Goal: Information Seeking & Learning: Learn about a topic

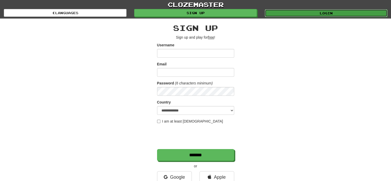
click at [290, 12] on link "Login" at bounding box center [326, 13] width 123 height 8
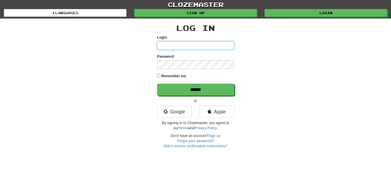
click at [192, 48] on input "Login" at bounding box center [195, 45] width 77 height 9
type input "**********"
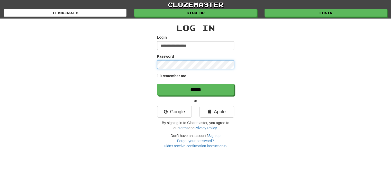
click at [157, 84] on input "******" at bounding box center [195, 90] width 77 height 12
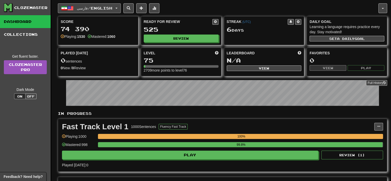
click at [115, 12] on button "فارسی / English" at bounding box center [89, 8] width 63 height 10
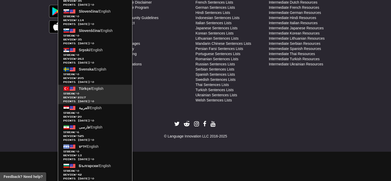
scroll to position [330, 0]
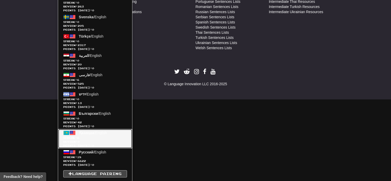
click at [100, 142] on span "Review: 0" at bounding box center [95, 142] width 64 height 4
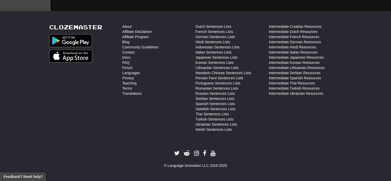
scroll to position [247, 0]
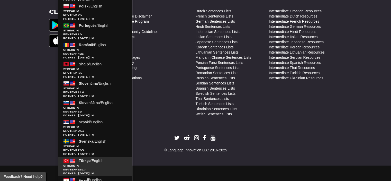
scroll to position [330, 0]
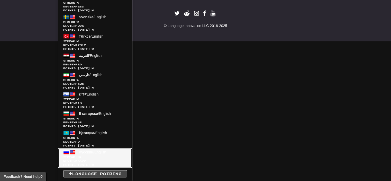
click at [88, 159] on span "Review: 6622" at bounding box center [95, 161] width 64 height 4
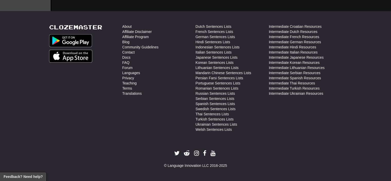
scroll to position [189, 0]
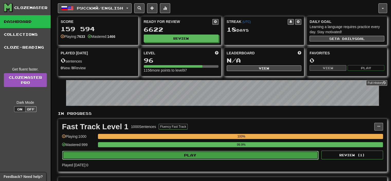
click at [210, 157] on button "Play" at bounding box center [190, 155] width 257 height 9
select select "**"
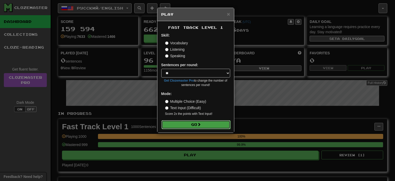
click at [214, 126] on button "Go" at bounding box center [196, 124] width 69 height 9
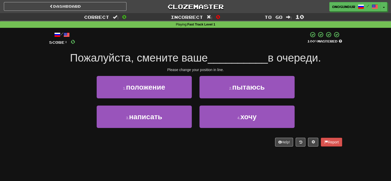
click at [208, 131] on div "4 . хочу" at bounding box center [247, 121] width 103 height 30
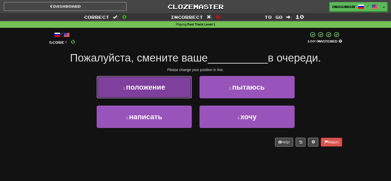
click at [169, 91] on button "1 . положение" at bounding box center [144, 87] width 95 height 22
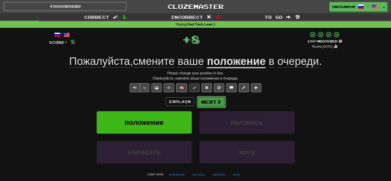
click at [204, 98] on button "Next" at bounding box center [211, 102] width 29 height 12
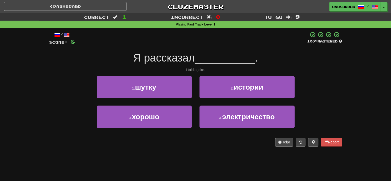
click at [199, 151] on div "/ Score: 8 100 % Mastered Я рассказал __________ . I told a joke. 1 . шутку 2 .…" at bounding box center [195, 91] width 293 height 126
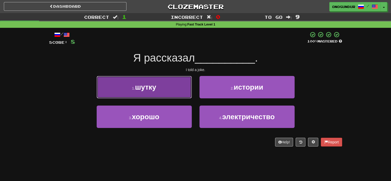
click at [182, 91] on button "1 . шутку" at bounding box center [144, 87] width 95 height 22
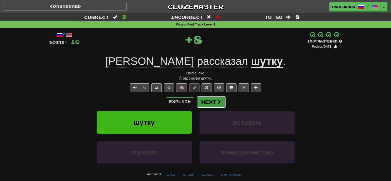
click at [208, 96] on button "Next" at bounding box center [211, 102] width 29 height 12
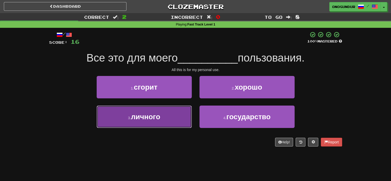
drag, startPoint x: 182, startPoint y: 121, endPoint x: 204, endPoint y: 114, distance: 22.8
click at [183, 121] on button "3 . личного" at bounding box center [144, 117] width 95 height 22
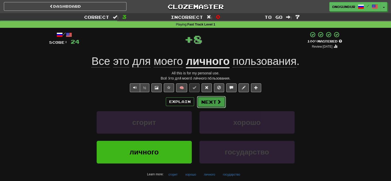
click at [215, 101] on button "Next" at bounding box center [211, 102] width 29 height 12
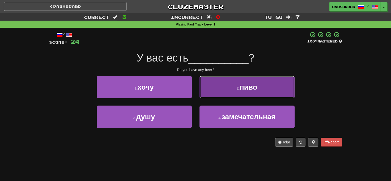
click at [218, 94] on button "2 . пиво" at bounding box center [247, 87] width 95 height 22
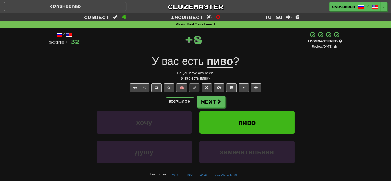
click at [212, 102] on button "Next" at bounding box center [211, 102] width 29 height 12
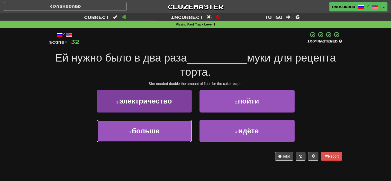
click at [181, 128] on button "3 . больше" at bounding box center [144, 131] width 95 height 22
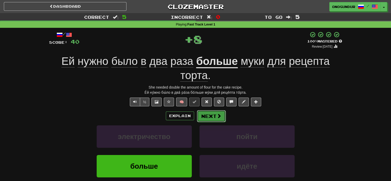
click at [207, 117] on button "Next" at bounding box center [211, 116] width 29 height 12
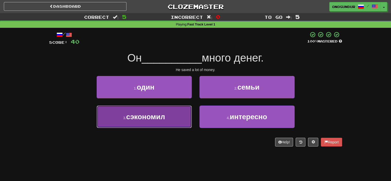
click at [188, 122] on button "3 . сэкономил" at bounding box center [144, 117] width 95 height 22
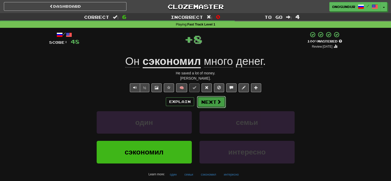
click at [208, 104] on button "Next" at bounding box center [211, 102] width 29 height 12
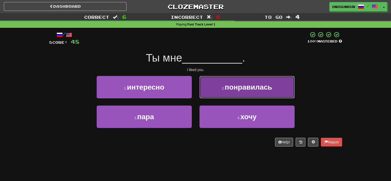
click at [227, 94] on button "2 . понравилась" at bounding box center [247, 87] width 95 height 22
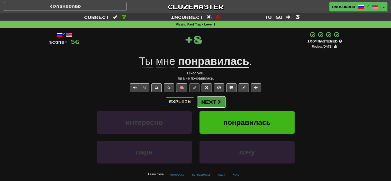
click at [208, 101] on button "Next" at bounding box center [211, 102] width 29 height 12
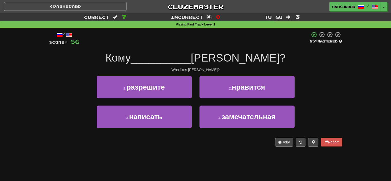
click at [208, 157] on div "Dashboard Clozemaster onogundur / Toggle Dropdown Dashboard Leaderboard Activit…" at bounding box center [195, 90] width 391 height 181
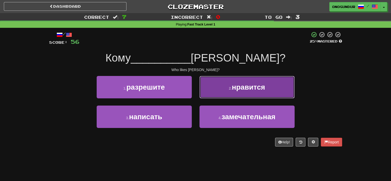
click at [226, 94] on button "2 . нравится" at bounding box center [247, 87] width 95 height 22
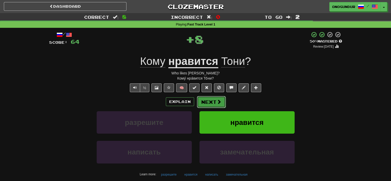
click at [210, 103] on button "Next" at bounding box center [211, 102] width 29 height 12
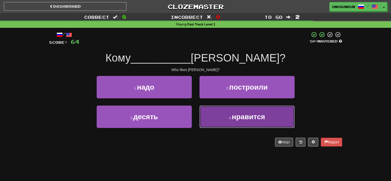
click at [222, 123] on button "4 . нравится" at bounding box center [247, 117] width 95 height 22
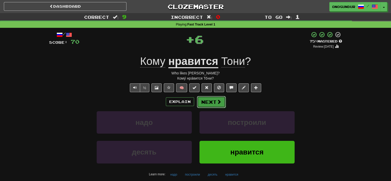
click at [217, 100] on span at bounding box center [219, 101] width 5 height 5
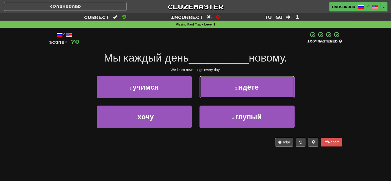
click at [239, 92] on button "2 . идёте" at bounding box center [247, 87] width 95 height 22
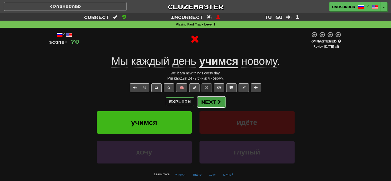
click at [218, 99] on button "Next" at bounding box center [211, 102] width 29 height 12
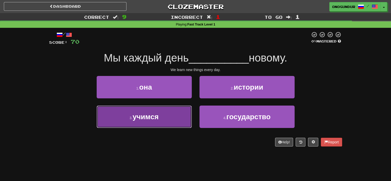
click at [163, 117] on button "3 . учимся" at bounding box center [144, 117] width 95 height 22
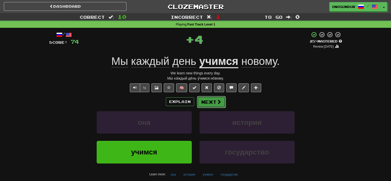
click at [214, 98] on button "Next" at bounding box center [211, 102] width 29 height 12
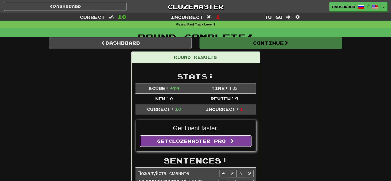
click at [206, 147] on link "Get Clozemaster Pro" at bounding box center [196, 141] width 112 height 12
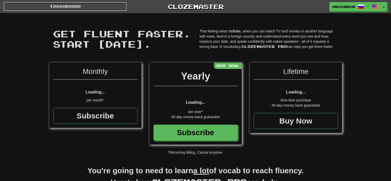
click at [58, 6] on link "Dashboard" at bounding box center [65, 6] width 123 height 9
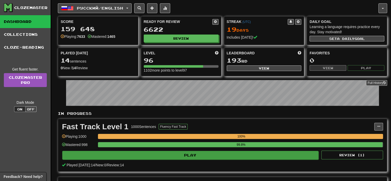
drag, startPoint x: 169, startPoint y: 138, endPoint x: 168, endPoint y: 154, distance: 16.5
click at [169, 139] on div "100%" at bounding box center [240, 138] width 285 height 8
click at [168, 154] on button "Play" at bounding box center [190, 155] width 257 height 9
select select "**"
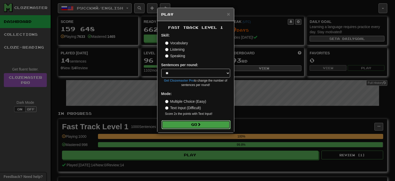
click at [170, 127] on button "Go" at bounding box center [196, 124] width 69 height 9
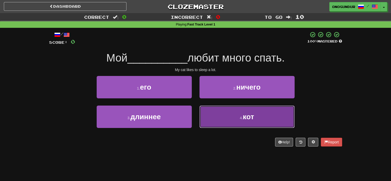
click at [222, 119] on button "4 . кот" at bounding box center [247, 117] width 95 height 22
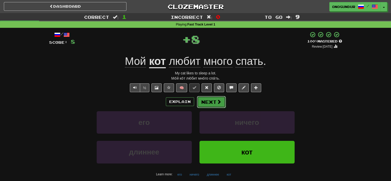
click at [206, 103] on button "Next" at bounding box center [211, 102] width 29 height 12
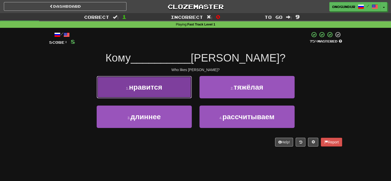
click at [172, 92] on button "1 . нравится" at bounding box center [144, 87] width 95 height 22
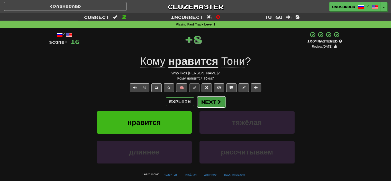
click at [211, 98] on button "Next" at bounding box center [211, 102] width 29 height 12
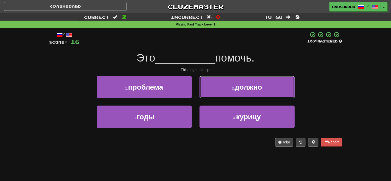
drag, startPoint x: 207, startPoint y: 89, endPoint x: 207, endPoint y: 95, distance: 5.9
click at [207, 90] on button "2 . должно" at bounding box center [247, 87] width 95 height 22
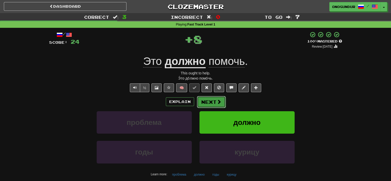
click at [207, 98] on button "Next" at bounding box center [211, 102] width 29 height 12
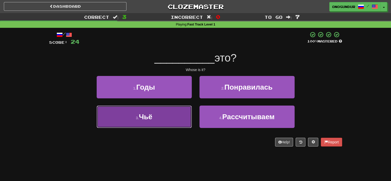
click at [146, 108] on button "3 . Чьё" at bounding box center [144, 117] width 95 height 22
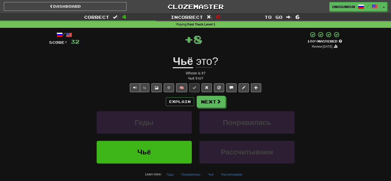
click at [199, 100] on button "Next" at bounding box center [211, 102] width 29 height 12
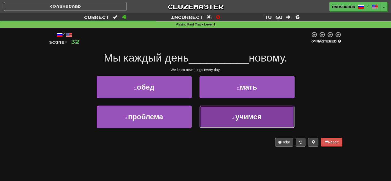
click at [216, 124] on button "4 . учимся" at bounding box center [247, 117] width 95 height 22
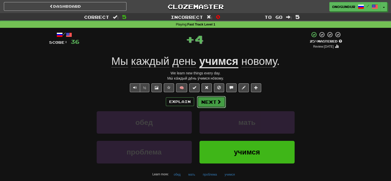
click at [207, 100] on button "Next" at bounding box center [211, 102] width 29 height 12
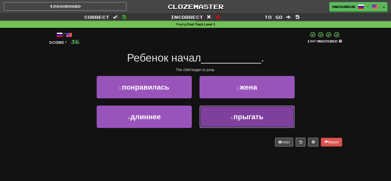
click at [214, 107] on button "4 . прыгать" at bounding box center [247, 117] width 95 height 22
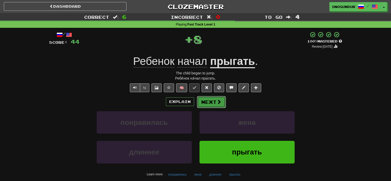
click at [209, 98] on button "Next" at bounding box center [211, 102] width 29 height 12
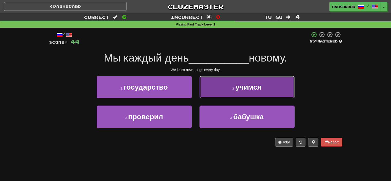
click at [218, 89] on button "2 . учимся" at bounding box center [247, 87] width 95 height 22
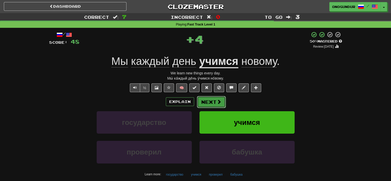
click at [212, 102] on button "Next" at bounding box center [211, 102] width 29 height 12
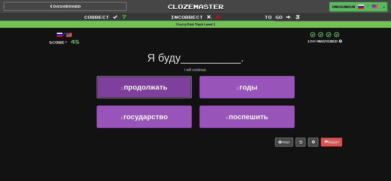
drag, startPoint x: 159, startPoint y: 79, endPoint x: 161, endPoint y: 82, distance: 4.4
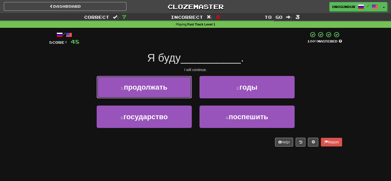
click at [159, 79] on button "1 . продолжать" at bounding box center [144, 87] width 95 height 22
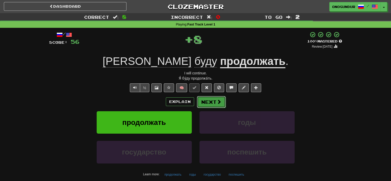
click at [207, 103] on button "Next" at bounding box center [211, 102] width 29 height 12
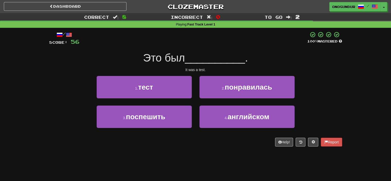
click at [203, 142] on div "Help! Report" at bounding box center [195, 142] width 293 height 9
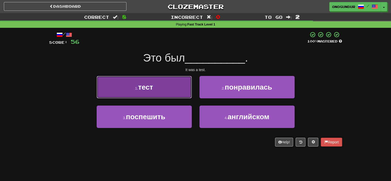
click at [171, 90] on button "1 . тест" at bounding box center [144, 87] width 95 height 22
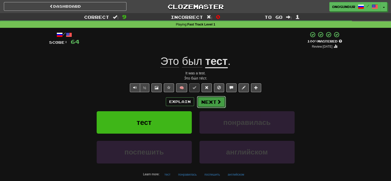
click at [219, 103] on span at bounding box center [219, 101] width 5 height 5
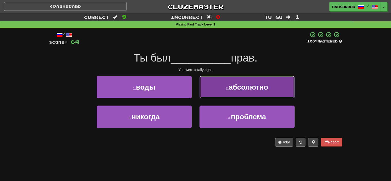
click at [226, 90] on button "2 . абсолютно" at bounding box center [247, 87] width 95 height 22
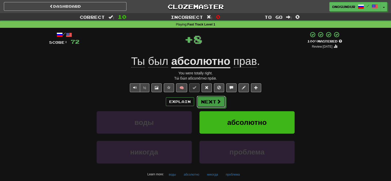
click at [220, 100] on span at bounding box center [219, 101] width 5 height 5
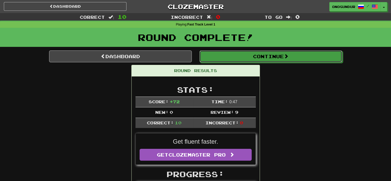
click at [278, 60] on button "Continue" at bounding box center [271, 56] width 143 height 12
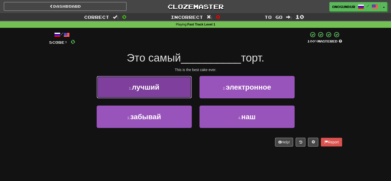
click at [186, 78] on button "1 . лучший" at bounding box center [144, 87] width 95 height 22
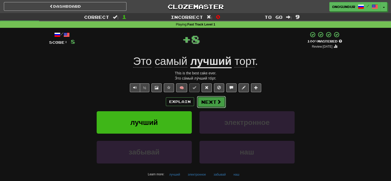
click at [216, 99] on button "Next" at bounding box center [211, 102] width 29 height 12
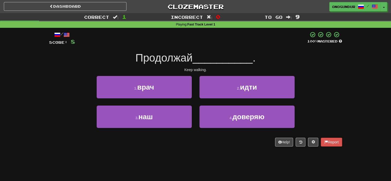
click at [204, 159] on div "Dashboard Clozemaster onogundur / Toggle Dropdown Dashboard Leaderboard Activit…" at bounding box center [195, 90] width 391 height 181
drag, startPoint x: 231, startPoint y: 90, endPoint x: 225, endPoint y: 92, distance: 6.8
click at [231, 90] on button "2 . идти" at bounding box center [247, 87] width 95 height 22
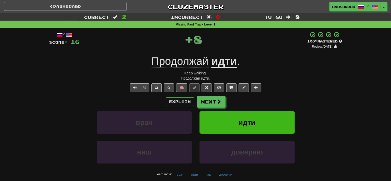
click at [209, 99] on button "Next" at bounding box center [211, 102] width 29 height 12
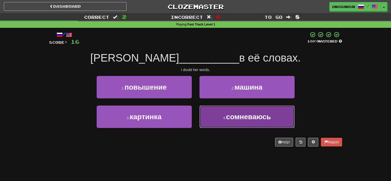
click at [221, 116] on button "4 . сомневаюсь" at bounding box center [247, 117] width 95 height 22
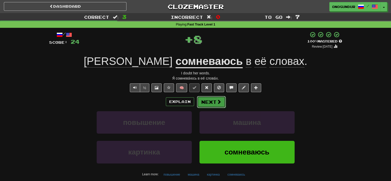
click at [216, 103] on button "Next" at bounding box center [211, 102] width 29 height 12
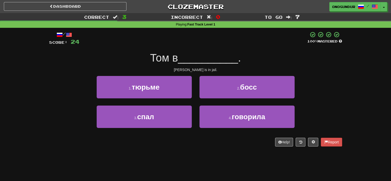
click at [213, 152] on div "/ Score: 24 100 % Mastered Том в __________ . Tom is in jail. 1 . тюрьме 2 . бо…" at bounding box center [195, 91] width 293 height 126
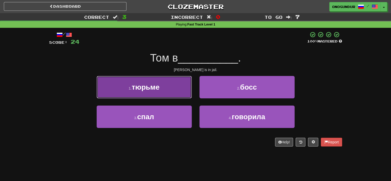
click at [174, 90] on button "1 . тюрьме" at bounding box center [144, 87] width 95 height 22
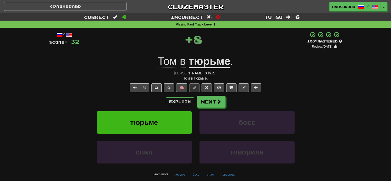
click at [231, 108] on div "Explain Next тюрьме босс спал говорила Learn more: тюрьме босс спал говорила" at bounding box center [195, 137] width 293 height 83
click at [215, 103] on button "Next" at bounding box center [211, 102] width 29 height 12
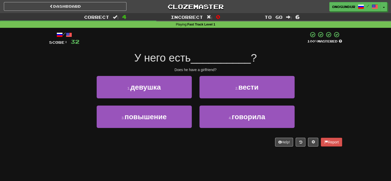
click at [202, 163] on div "Dashboard Clozemaster onogundur / Toggle Dropdown Dashboard Leaderboard Activit…" at bounding box center [195, 90] width 391 height 181
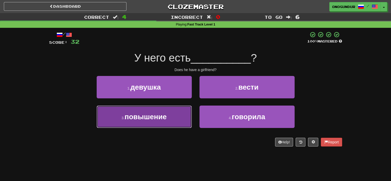
click at [189, 118] on button "3 . повышение" at bounding box center [144, 117] width 95 height 22
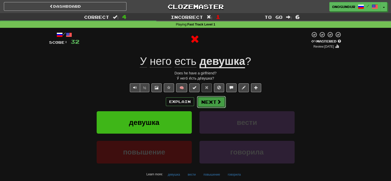
click at [205, 98] on button "Next" at bounding box center [211, 102] width 29 height 12
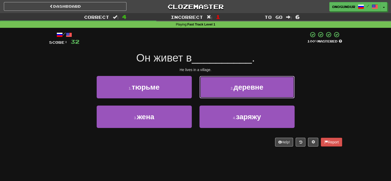
click at [236, 91] on button "2 . деревне" at bounding box center [247, 87] width 95 height 22
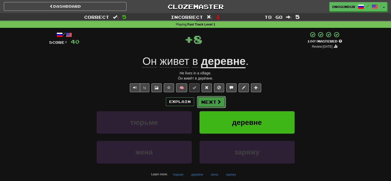
click at [215, 99] on button "Next" at bounding box center [211, 102] width 29 height 12
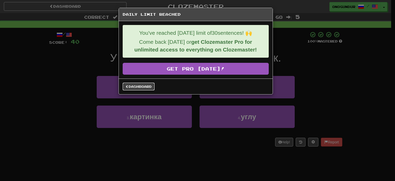
click at [148, 89] on link "Dashboard" at bounding box center [139, 87] width 32 height 8
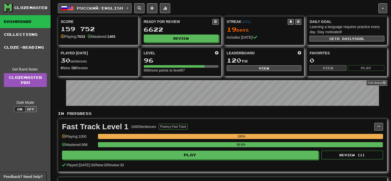
click at [124, 5] on button "Русский / English" at bounding box center [95, 8] width 74 height 10
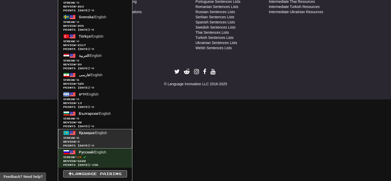
click at [100, 135] on link "Қазақша / English Streak: 6 Review: 0 Points [DATE]: 0" at bounding box center [95, 138] width 74 height 19
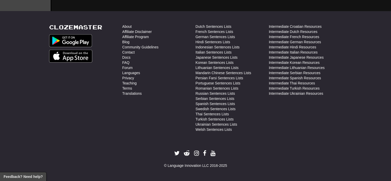
scroll to position [247, 0]
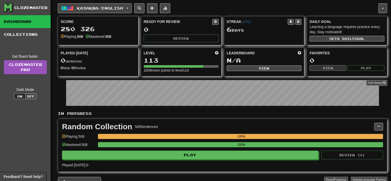
click at [227, 14] on div "Қазақша / English Azərbaycanca / English Streak: 6 Review: 3353 Points [DATE]: …" at bounding box center [223, 100] width 330 height 201
click at [224, 10] on div "Қазақша / English Azərbaycanca / English Streak: 6 Review: 3353 Points [DATE]: …" at bounding box center [218, 8] width 321 height 10
click at [192, 114] on p "In Progress" at bounding box center [223, 113] width 330 height 5
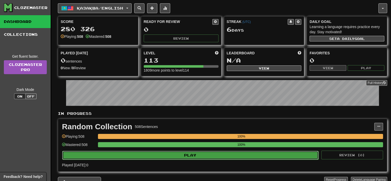
click at [200, 154] on button "Play" at bounding box center [190, 155] width 257 height 9
select select "**"
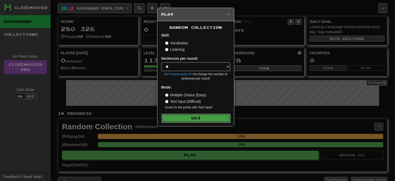
click at [206, 118] on button "Go" at bounding box center [196, 118] width 69 height 9
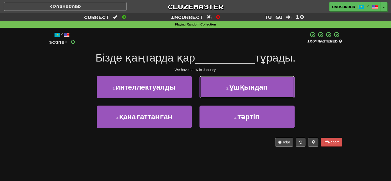
click at [218, 87] on button "2 . ұшқындап" at bounding box center [247, 87] width 95 height 22
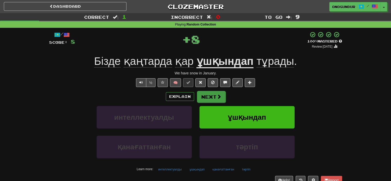
click at [209, 91] on div "Explain Next" at bounding box center [195, 97] width 293 height 12
click at [210, 96] on button "Next" at bounding box center [211, 97] width 29 height 12
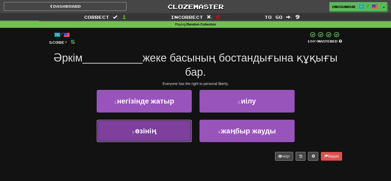
click at [143, 132] on span "өзiнiң" at bounding box center [145, 131] width 21 height 8
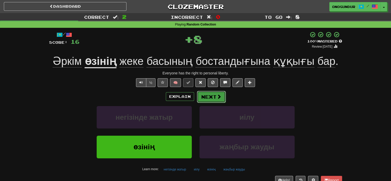
click at [214, 101] on button "Next" at bounding box center [211, 97] width 29 height 12
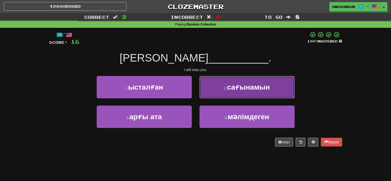
click at [222, 98] on button "2 . сағынамын" at bounding box center [247, 87] width 95 height 22
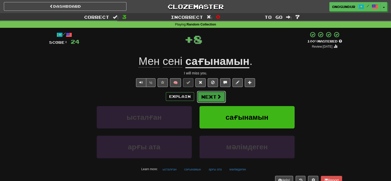
click at [216, 99] on button "Next" at bounding box center [211, 97] width 29 height 12
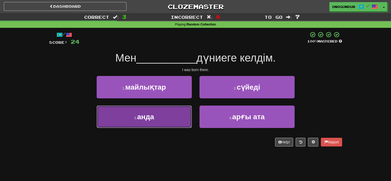
drag, startPoint x: 170, startPoint y: 124, endPoint x: 175, endPoint y: 124, distance: 4.4
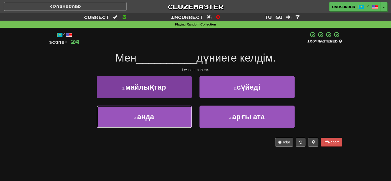
click at [171, 124] on button "3 . анда" at bounding box center [144, 117] width 95 height 22
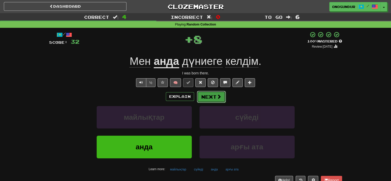
click at [220, 100] on button "Next" at bounding box center [211, 97] width 29 height 12
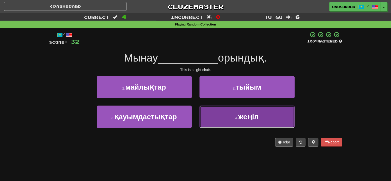
click at [224, 119] on button "4 . жеңiл" at bounding box center [247, 117] width 95 height 22
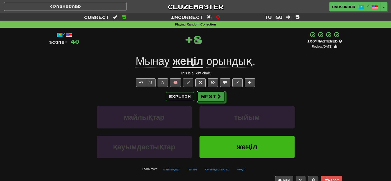
click at [212, 102] on button "Next" at bounding box center [211, 97] width 29 height 12
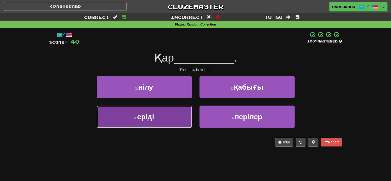
drag, startPoint x: 146, startPoint y: 113, endPoint x: 179, endPoint y: 106, distance: 33.9
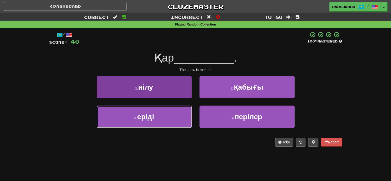
click at [146, 113] on span "еріді" at bounding box center [145, 117] width 17 height 8
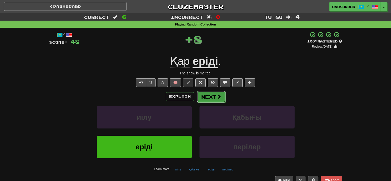
click at [206, 101] on button "Next" at bounding box center [211, 97] width 29 height 12
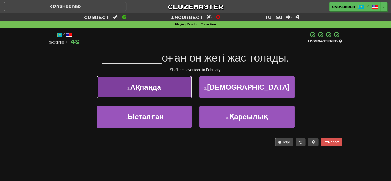
click at [172, 92] on button "1 . Ақпанда" at bounding box center [144, 87] width 95 height 22
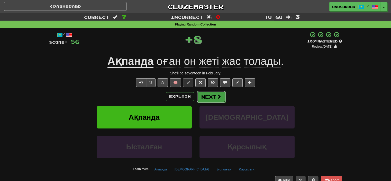
click at [207, 99] on button "Next" at bounding box center [211, 97] width 29 height 12
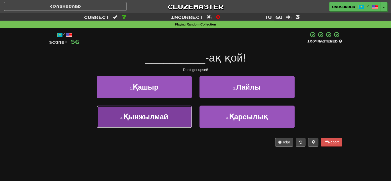
click at [169, 110] on button "3 . Қынжылмай" at bounding box center [144, 117] width 95 height 22
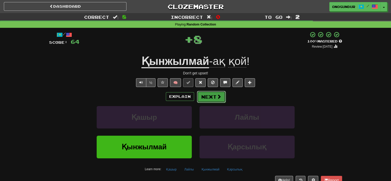
click at [204, 97] on button "Next" at bounding box center [211, 97] width 29 height 12
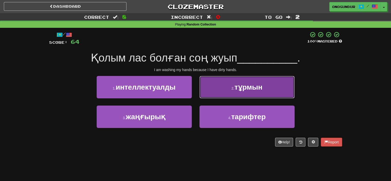
click at [239, 90] on span "тұрмын" at bounding box center [249, 87] width 28 height 8
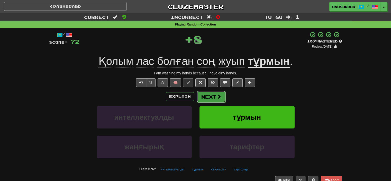
click at [212, 98] on button "Next" at bounding box center [211, 97] width 29 height 12
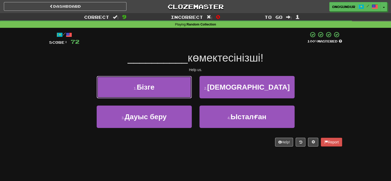
drag, startPoint x: 170, startPoint y: 89, endPoint x: 178, endPoint y: 90, distance: 8.0
click at [170, 89] on button "1 . Бізге" at bounding box center [144, 87] width 95 height 22
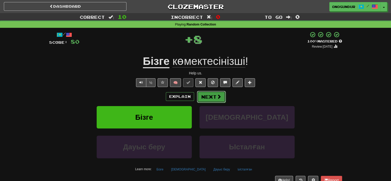
click at [215, 96] on button "Next" at bounding box center [211, 97] width 29 height 12
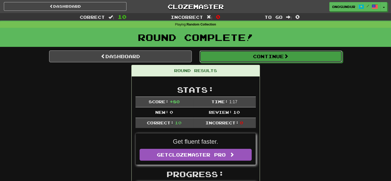
drag, startPoint x: 311, startPoint y: 60, endPoint x: 307, endPoint y: 62, distance: 3.8
click at [311, 60] on button "Continue" at bounding box center [271, 56] width 143 height 12
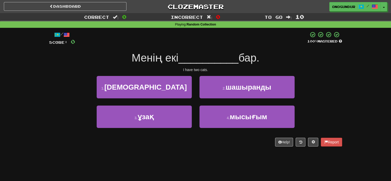
click at [46, 70] on div "/ Score: 0 100 % Mastered Менің екі __________ бар. I have two cats. 1 . суарыл…" at bounding box center [195, 91] width 301 height 126
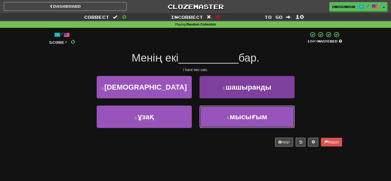
click at [236, 113] on span "мысығым" at bounding box center [249, 117] width 38 height 8
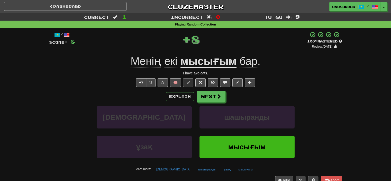
click at [207, 88] on div "/ Score: 8 + 8 100 % Mastered Review: 2026-03-21 Менің екі мысығым бар . I have…" at bounding box center [195, 111] width 293 height 161
click at [206, 89] on div "/ Score: 8 + 8 100 % Mastered Review: 2026-03-21 Менің екі мысығым бар . I have…" at bounding box center [195, 111] width 293 height 161
click at [205, 95] on button "Next" at bounding box center [211, 97] width 29 height 12
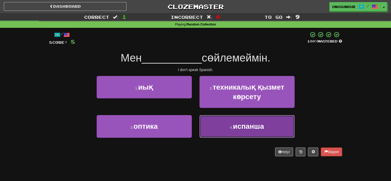
click at [230, 124] on button "4 . испанша" at bounding box center [247, 126] width 95 height 22
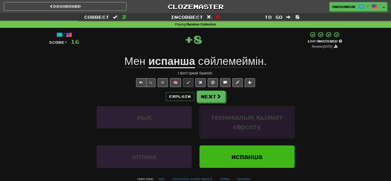
click at [212, 107] on button "техникалық қызмет көрсету" at bounding box center [247, 122] width 95 height 32
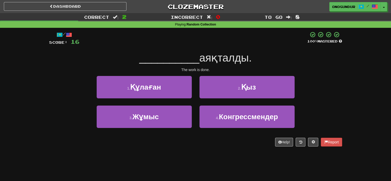
click at [213, 97] on button "2 . Қыз" at bounding box center [247, 87] width 95 height 22
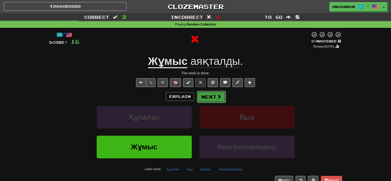
click at [208, 100] on button "Next" at bounding box center [211, 97] width 29 height 12
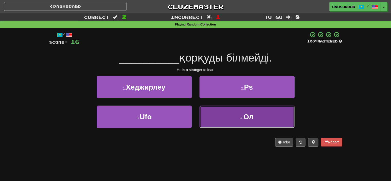
click at [210, 110] on button "4 . Ол" at bounding box center [247, 117] width 95 height 22
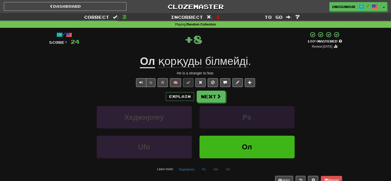
click at [209, 95] on button "Next" at bounding box center [211, 97] width 29 height 12
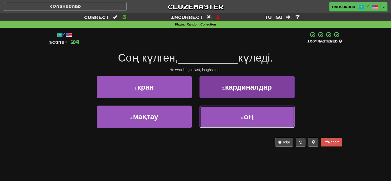
click at [234, 122] on button "4 . оң" at bounding box center [247, 117] width 95 height 22
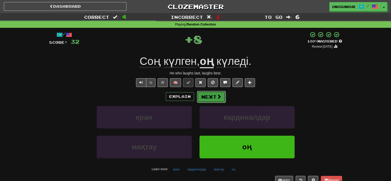
click at [216, 93] on button "Next" at bounding box center [211, 97] width 29 height 12
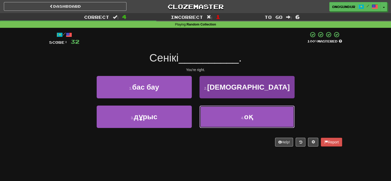
click at [237, 125] on button "4 . оқ" at bounding box center [247, 117] width 95 height 22
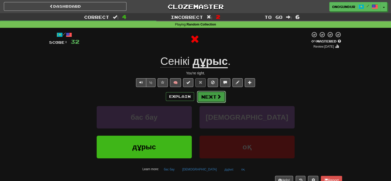
click at [214, 97] on button "Next" at bounding box center [211, 97] width 29 height 12
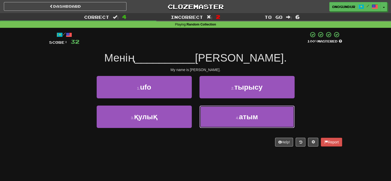
drag, startPoint x: 216, startPoint y: 113, endPoint x: 213, endPoint y: 105, distance: 9.0
click at [217, 113] on button "4 . атым" at bounding box center [247, 117] width 95 height 22
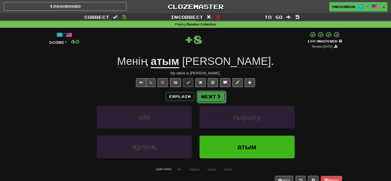
click at [210, 95] on button "Next" at bounding box center [211, 97] width 29 height 12
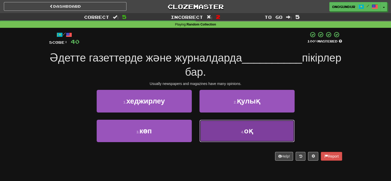
click at [237, 132] on button "4 . оқ" at bounding box center [247, 131] width 95 height 22
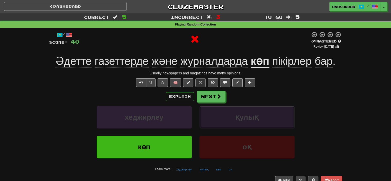
click at [212, 110] on button "қулық" at bounding box center [247, 117] width 95 height 22
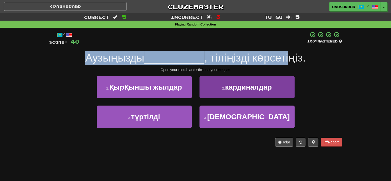
drag, startPoint x: 73, startPoint y: 47, endPoint x: 292, endPoint y: 79, distance: 220.8
click at [301, 61] on div "/ Score: 40 100 % Mastered Аузыңызды __________ , тіліңізді көрсетiңiз. Open yo…" at bounding box center [195, 88] width 293 height 115
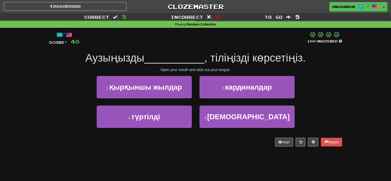
drag, startPoint x: 258, startPoint y: 104, endPoint x: 231, endPoint y: 111, distance: 28.8
click at [258, 104] on div "2 . кардиналдар" at bounding box center [247, 91] width 103 height 30
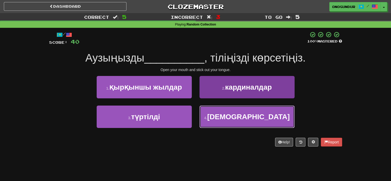
click at [230, 111] on button "4 . ашыңыз" at bounding box center [247, 117] width 95 height 22
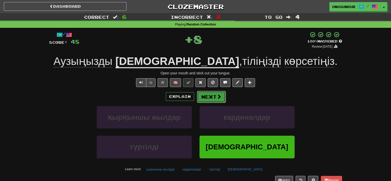
click at [214, 98] on button "Next" at bounding box center [211, 97] width 29 height 12
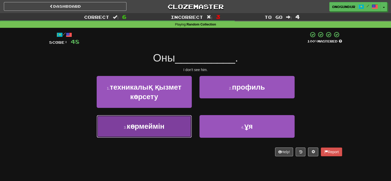
drag, startPoint x: 172, startPoint y: 125, endPoint x: 194, endPoint y: 105, distance: 29.5
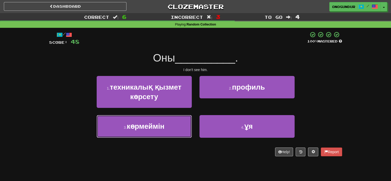
click at [172, 125] on button "3 . көрмеймін" at bounding box center [144, 126] width 95 height 22
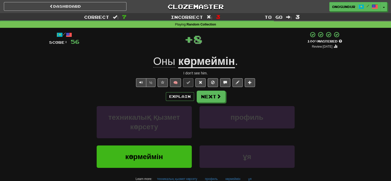
click at [194, 105] on div "Explain Next техникалық қызмет көрсету профиль көрмеймін ұя Learn more: техника…" at bounding box center [195, 137] width 293 height 92
click at [202, 99] on button "Next" at bounding box center [211, 97] width 29 height 12
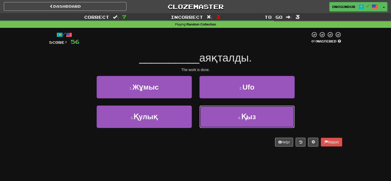
drag, startPoint x: 212, startPoint y: 118, endPoint x: 209, endPoint y: 105, distance: 13.4
click at [212, 118] on button "4 . Қыз" at bounding box center [247, 117] width 95 height 22
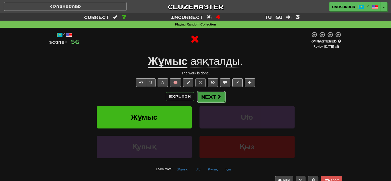
drag, startPoint x: 209, startPoint y: 105, endPoint x: 207, endPoint y: 94, distance: 11.1
click at [207, 94] on button "Next" at bounding box center [211, 97] width 29 height 12
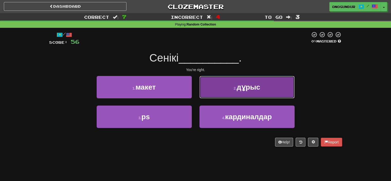
click at [215, 91] on button "2 . дұрыс" at bounding box center [247, 87] width 95 height 22
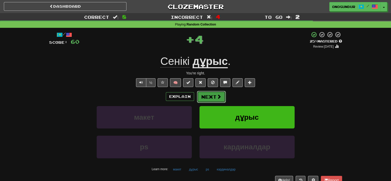
click at [213, 98] on button "Next" at bounding box center [211, 97] width 29 height 12
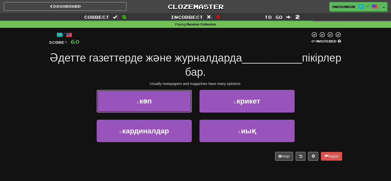
drag, startPoint x: 170, startPoint y: 106, endPoint x: 174, endPoint y: 105, distance: 4.4
click at [170, 105] on button "1 . көп" at bounding box center [144, 101] width 95 height 22
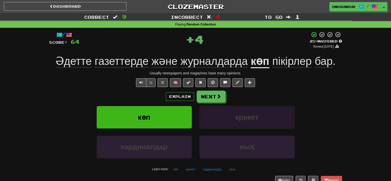
click at [222, 116] on button "крикет" at bounding box center [247, 117] width 95 height 22
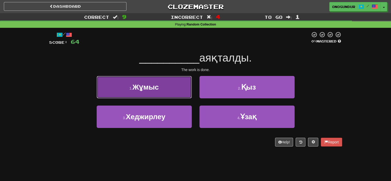
click at [164, 87] on button "1 . Жұмыс" at bounding box center [144, 87] width 95 height 22
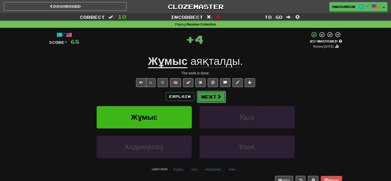
click at [209, 92] on button "Next" at bounding box center [211, 97] width 29 height 12
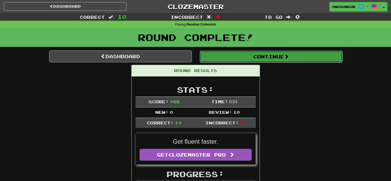
click at [272, 59] on button "Continue" at bounding box center [271, 57] width 143 height 12
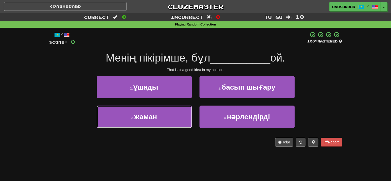
drag, startPoint x: 177, startPoint y: 119, endPoint x: 219, endPoint y: 103, distance: 44.8
click at [179, 119] on button "3 . жаман" at bounding box center [144, 117] width 95 height 22
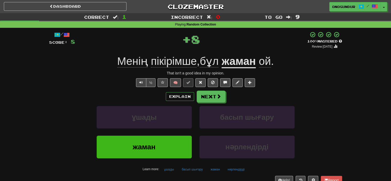
click at [226, 96] on div "Explain Next" at bounding box center [195, 97] width 293 height 12
click at [214, 99] on button "Next" at bounding box center [211, 97] width 29 height 12
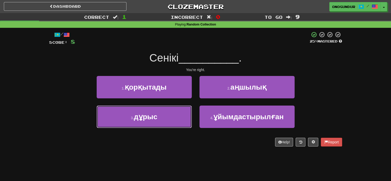
drag, startPoint x: 173, startPoint y: 115, endPoint x: 186, endPoint y: 106, distance: 15.9
click at [173, 115] on button "3 . дұрыс" at bounding box center [144, 117] width 95 height 22
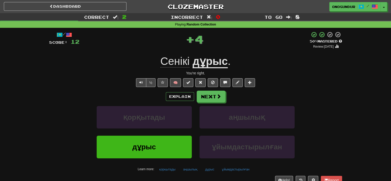
click at [211, 90] on div "/ Score: 12 + 4 50 % Mastered Review: 2025-10-02 Сенікі дұрыс . You're right. ½…" at bounding box center [195, 111] width 293 height 161
click at [209, 95] on button "Next" at bounding box center [211, 97] width 29 height 12
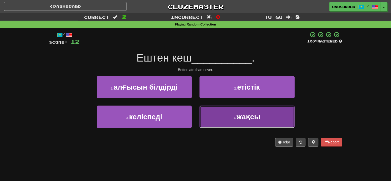
click at [217, 116] on button "4 . жақсы" at bounding box center [247, 117] width 95 height 22
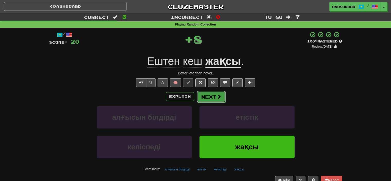
click at [212, 98] on button "Next" at bounding box center [211, 97] width 29 height 12
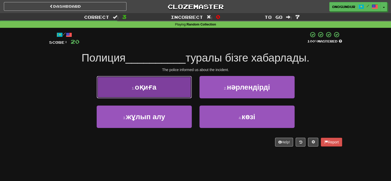
click at [191, 93] on button "1 . оқиға" at bounding box center [144, 87] width 95 height 22
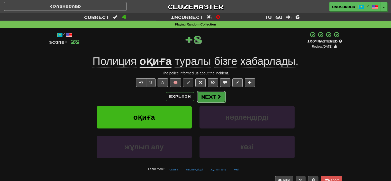
click at [216, 95] on button "Next" at bounding box center [211, 97] width 29 height 12
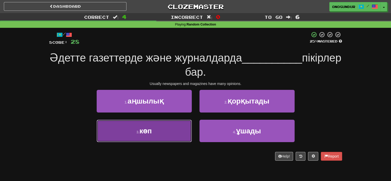
click at [178, 138] on button "3 . көп" at bounding box center [144, 131] width 95 height 22
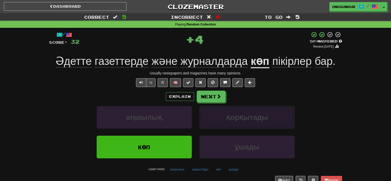
click at [209, 110] on button "қорқытады" at bounding box center [247, 117] width 95 height 22
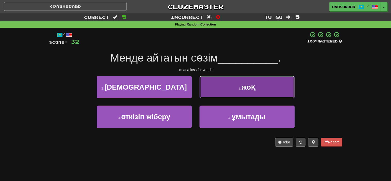
click at [223, 94] on button "2 . жоқ" at bounding box center [247, 87] width 95 height 22
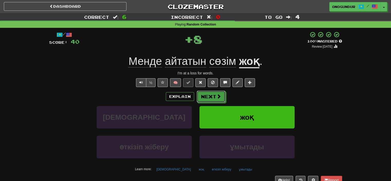
click at [205, 98] on button "Next" at bounding box center [211, 97] width 29 height 12
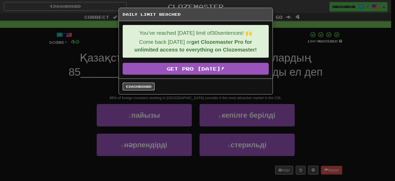
click at [149, 83] on link "Dashboard" at bounding box center [139, 87] width 32 height 8
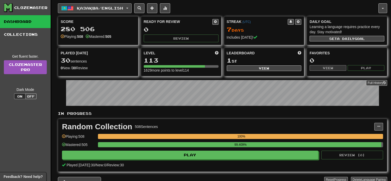
click at [117, 8] on span "Қазақша / English" at bounding box center [100, 8] width 46 height 4
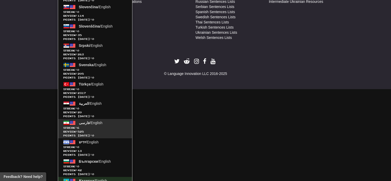
scroll to position [330, 0]
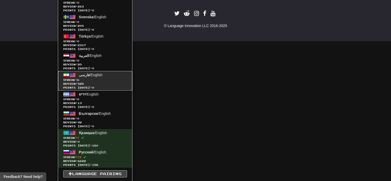
click at [111, 79] on span "Streak: 6" at bounding box center [95, 80] width 64 height 4
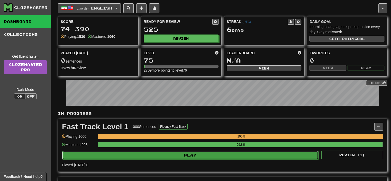
click at [191, 151] on button "Play" at bounding box center [190, 155] width 257 height 9
select select "**"
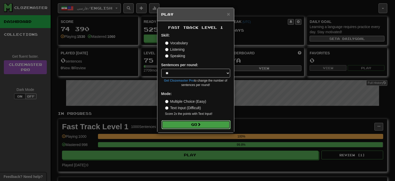
click at [194, 125] on button "Go" at bounding box center [196, 124] width 69 height 9
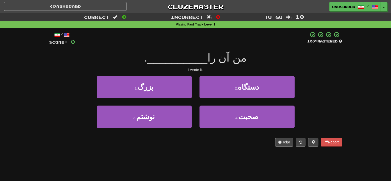
click at [279, 67] on div "/ Score: 0 100 % Mastered من آن را __________ . I wrote it. 1 . بزرگ 2 . دستگاه…" at bounding box center [195, 88] width 293 height 115
click at [184, 148] on div "/ Score: 0 100 % Mastered من آن را __________ . I wrote it. 1 . بزرگ 2 . دستگاه…" at bounding box center [195, 91] width 293 height 126
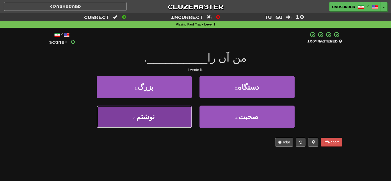
click at [184, 116] on button "3 . نوشتم" at bounding box center [144, 117] width 95 height 22
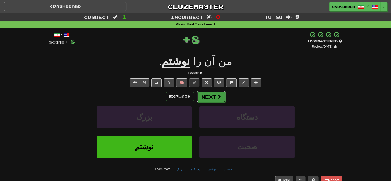
click at [208, 94] on button "Next" at bounding box center [211, 97] width 29 height 12
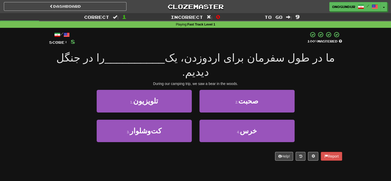
click at [217, 104] on div "2 . صحبت" at bounding box center [247, 105] width 103 height 30
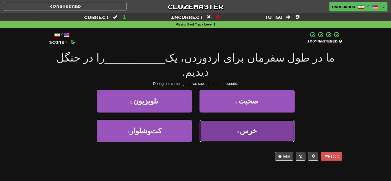
click at [208, 120] on button "4 . [GEOGRAPHIC_DATA]" at bounding box center [247, 131] width 95 height 22
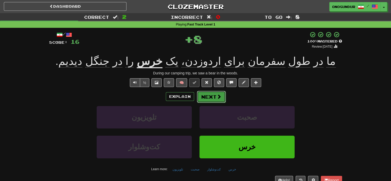
click at [206, 94] on button "Next" at bounding box center [211, 97] width 29 height 12
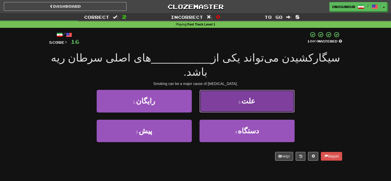
click at [223, 90] on button "2 . علت" at bounding box center [247, 101] width 95 height 22
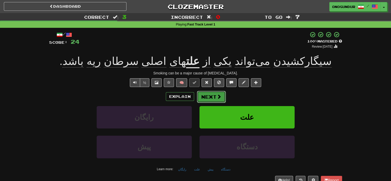
click at [213, 96] on button "Next" at bounding box center [211, 97] width 29 height 12
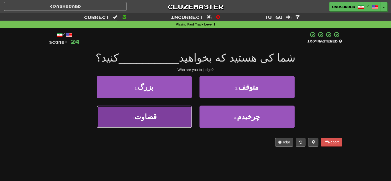
click at [163, 115] on button "3 . قضاوت" at bounding box center [144, 117] width 95 height 22
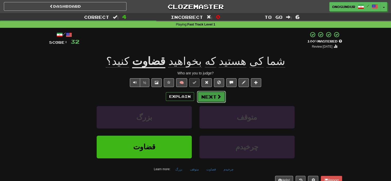
click at [208, 96] on button "Next" at bounding box center [211, 97] width 29 height 12
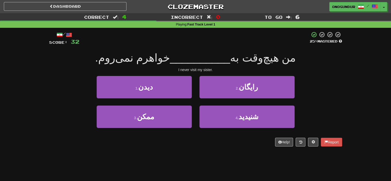
click at [189, 143] on div "Help! Report" at bounding box center [195, 142] width 293 height 9
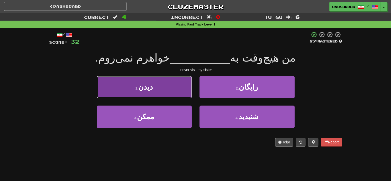
click at [182, 91] on button "1 . دیدن" at bounding box center [144, 87] width 95 height 22
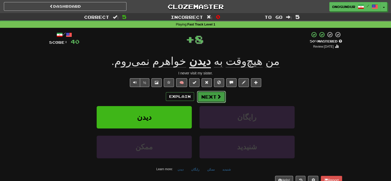
click at [216, 91] on button "Next" at bounding box center [211, 97] width 29 height 12
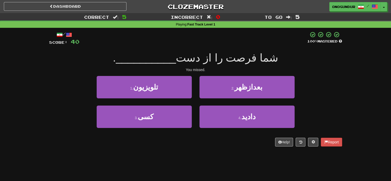
click at [196, 141] on div "Help! Report" at bounding box center [195, 142] width 293 height 9
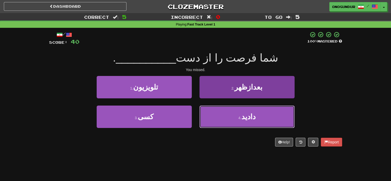
drag, startPoint x: 225, startPoint y: 122, endPoint x: 230, endPoint y: 121, distance: 4.9
click at [230, 121] on button "4 . [GEOGRAPHIC_DATA]" at bounding box center [247, 117] width 95 height 22
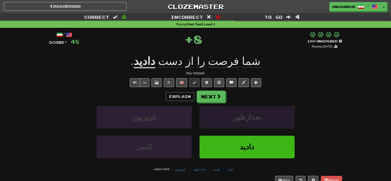
click at [230, 121] on button "بعدازظهر" at bounding box center [247, 117] width 95 height 22
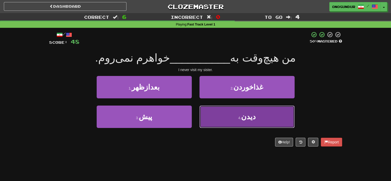
click at [226, 114] on button "4 . دیدن" at bounding box center [247, 117] width 95 height 22
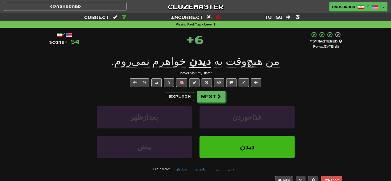
drag, startPoint x: 217, startPoint y: 103, endPoint x: 218, endPoint y: 97, distance: 5.4
click at [217, 102] on div "Explain Next بعدازظهر غذاخوردن پیش دیدن Learn more: بعدازظهر غذاخوردن پیش دیدن" at bounding box center [195, 132] width 293 height 83
click at [218, 97] on span at bounding box center [219, 96] width 5 height 5
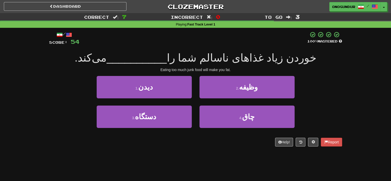
click at [312, 65] on div "/ Score: 54 100 % Mastered خوردن زیاد غذاهای ناسالم شما را __________ می‌کند. E…" at bounding box center [195, 88] width 293 height 115
drag, startPoint x: 305, startPoint y: 60, endPoint x: 264, endPoint y: 60, distance: 41.2
click at [264, 60] on div "خوردن زیاد غذاهای ناسالم شما را __________ می‌کند." at bounding box center [195, 58] width 293 height 14
click at [322, 69] on div "Eating too much junk food will make you fat." at bounding box center [195, 69] width 293 height 5
click at [205, 145] on div "Help! Report" at bounding box center [195, 142] width 293 height 9
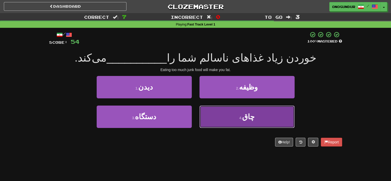
click at [223, 113] on button "4 . چاق" at bounding box center [247, 117] width 95 height 22
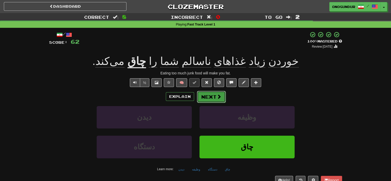
click at [220, 98] on span at bounding box center [219, 96] width 5 height 5
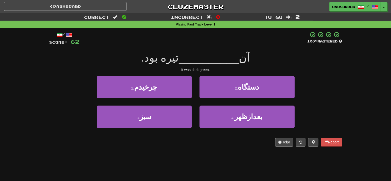
click at [354, 94] on div "Correct : 8 Incorrect : 0 To go : 2 Playing : Fast Track Level 1 / Score: 62 10…" at bounding box center [195, 83] width 391 height 141
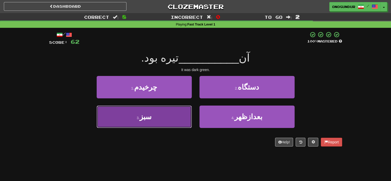
click at [176, 112] on button "3 . سبز" at bounding box center [144, 117] width 95 height 22
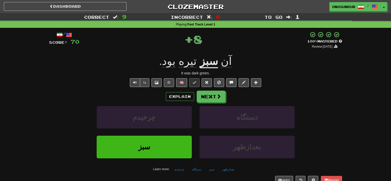
click at [332, 73] on div "It was dark green." at bounding box center [195, 73] width 293 height 5
click at [213, 99] on button "Next" at bounding box center [211, 97] width 29 height 12
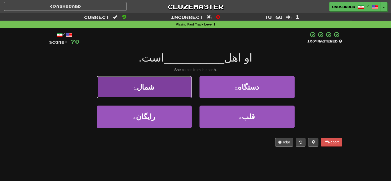
click at [188, 92] on button "1 . شمال" at bounding box center [144, 87] width 95 height 22
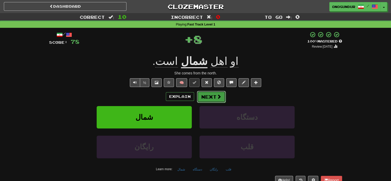
click at [217, 95] on span at bounding box center [219, 96] width 5 height 5
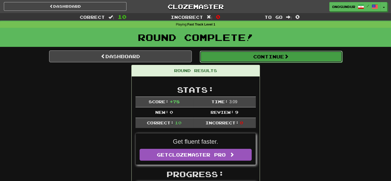
click at [288, 57] on span at bounding box center [286, 56] width 5 height 5
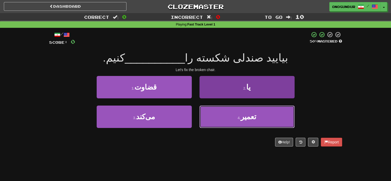
click at [224, 115] on button "4 . تعمیر" at bounding box center [247, 117] width 95 height 22
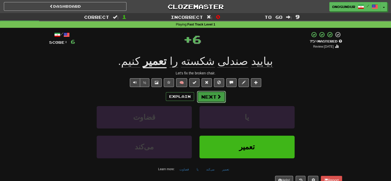
click at [213, 91] on button "Next" at bounding box center [211, 97] width 29 height 12
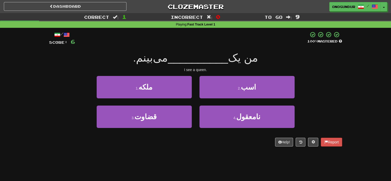
click at [202, 137] on div "/ Score: 6 100 % Mastered من یک __________ می‌بینم. I see a queen. 1 . ملکه 2 .…" at bounding box center [195, 88] width 293 height 115
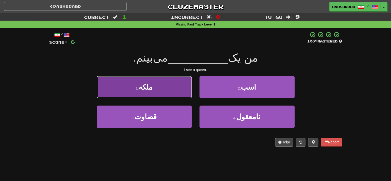
click at [181, 88] on button "1 . ملکه" at bounding box center [144, 87] width 95 height 22
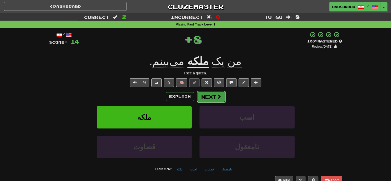
click at [217, 91] on button "Next" at bounding box center [211, 97] width 29 height 12
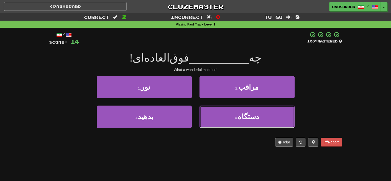
drag, startPoint x: 243, startPoint y: 111, endPoint x: 223, endPoint y: 105, distance: 20.8
click at [242, 111] on button "4 . دستگاه" at bounding box center [247, 117] width 95 height 22
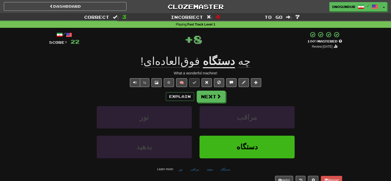
click at [218, 103] on div "Explain Next نور مراقب بدهید دستگاه Learn more: نور مراقب بدهید دستگاه" at bounding box center [195, 132] width 293 height 83
click at [216, 101] on button "Next" at bounding box center [211, 97] width 29 height 12
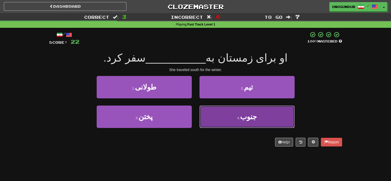
click at [216, 119] on button "4 . جنوب" at bounding box center [247, 117] width 95 height 22
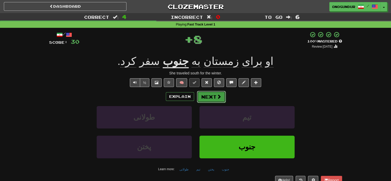
click at [216, 99] on button "Next" at bounding box center [211, 97] width 29 height 12
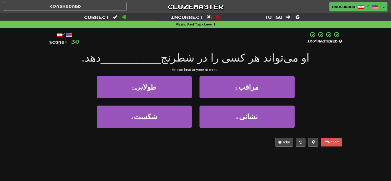
click at [194, 165] on div "Dashboard Clozemaster onogundur / Toggle Dropdown Dashboard Leaderboard Activit…" at bounding box center [195, 90] width 391 height 181
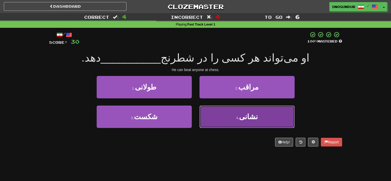
click at [238, 118] on small "4 ." at bounding box center [237, 118] width 3 height 4
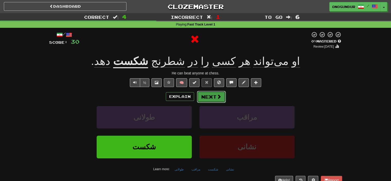
click at [203, 95] on button "Next" at bounding box center [211, 97] width 29 height 12
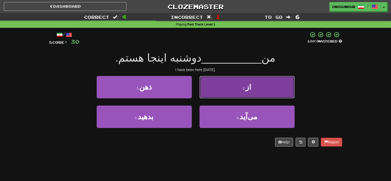
click at [216, 91] on button "2 . از" at bounding box center [247, 87] width 95 height 22
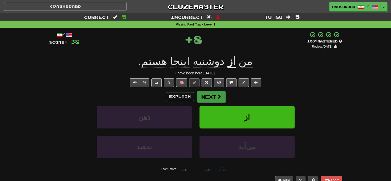
click at [201, 101] on button "Next" at bounding box center [211, 97] width 29 height 12
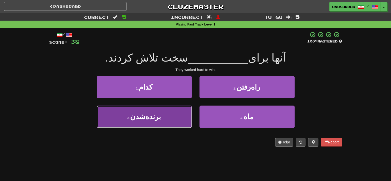
click at [154, 106] on button "3 . برنده‌شدن" at bounding box center [144, 117] width 95 height 22
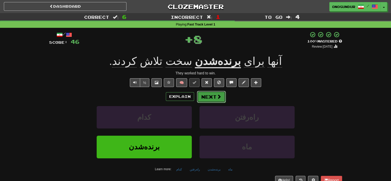
click at [219, 95] on span at bounding box center [219, 96] width 5 height 5
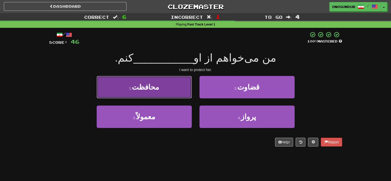
click at [143, 86] on span "محافظت" at bounding box center [145, 87] width 27 height 8
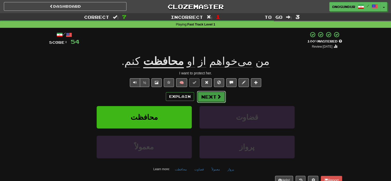
click at [206, 95] on button "Next" at bounding box center [211, 97] width 29 height 12
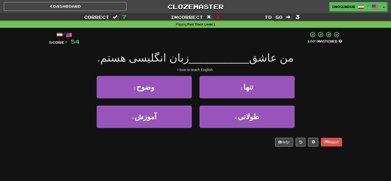
click at [317, 87] on div "1 . وضوح 2 . تنها" at bounding box center [195, 91] width 309 height 30
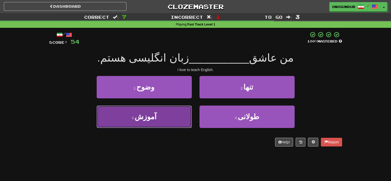
click at [164, 121] on button "3 . آموزش" at bounding box center [144, 117] width 95 height 22
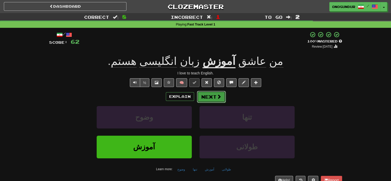
click at [203, 92] on button "Next" at bounding box center [211, 97] width 29 height 12
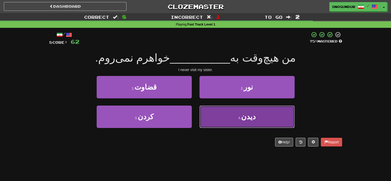
click at [249, 110] on button "4 . دیدن" at bounding box center [247, 117] width 95 height 22
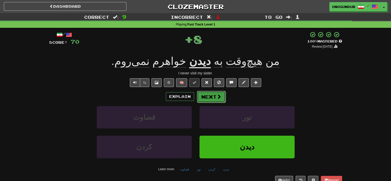
click at [213, 94] on button "Next" at bounding box center [211, 97] width 29 height 12
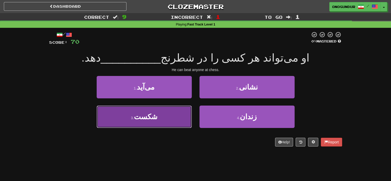
click at [178, 111] on button "3 . شکست" at bounding box center [144, 117] width 95 height 22
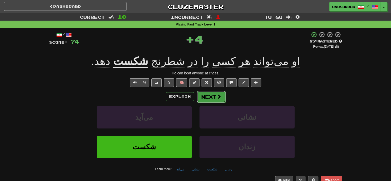
click at [211, 94] on button "Next" at bounding box center [211, 97] width 29 height 12
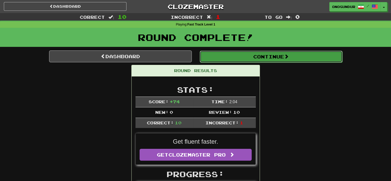
click at [283, 57] on button "Continue" at bounding box center [271, 57] width 143 height 12
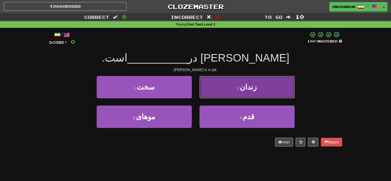
click at [225, 91] on button "2 . زندان" at bounding box center [247, 87] width 95 height 22
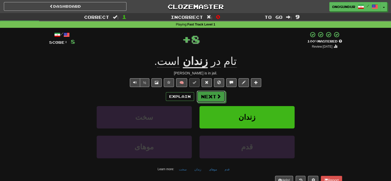
click at [206, 98] on button "Next" at bounding box center [211, 97] width 29 height 12
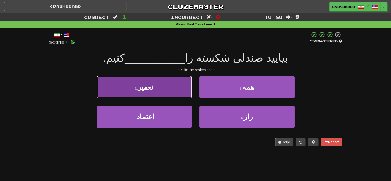
click at [179, 88] on button "1 . تعمیر" at bounding box center [144, 87] width 95 height 22
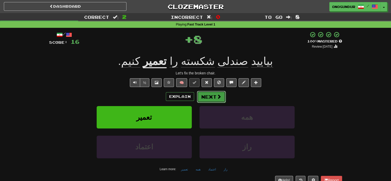
click at [199, 96] on button "Next" at bounding box center [211, 97] width 29 height 12
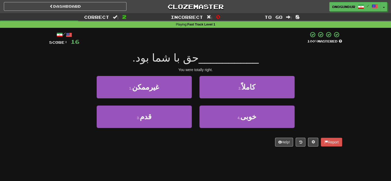
click at [186, 147] on div "/ Score: 16 100 % Mastered __________ حق با شما بود. You were totally right. 1 …" at bounding box center [195, 91] width 293 height 126
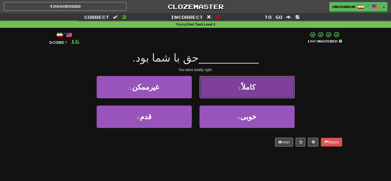
click at [235, 83] on button "2 . کاملاً" at bounding box center [247, 87] width 95 height 22
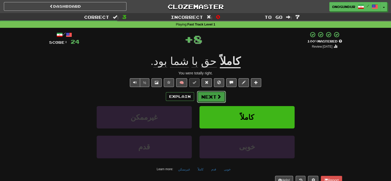
click at [211, 100] on button "Next" at bounding box center [211, 97] width 29 height 12
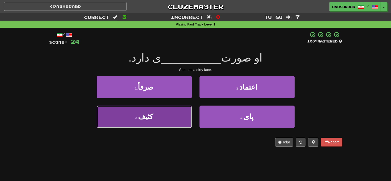
click at [163, 113] on button "3 . کثیف" at bounding box center [144, 117] width 95 height 22
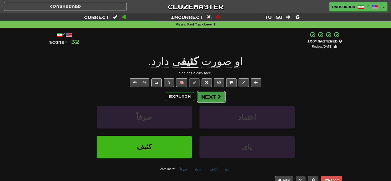
click at [212, 99] on button "Next" at bounding box center [211, 97] width 29 height 12
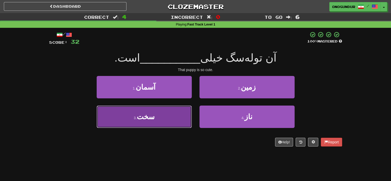
click at [157, 119] on button "3 . سخت" at bounding box center [144, 117] width 95 height 22
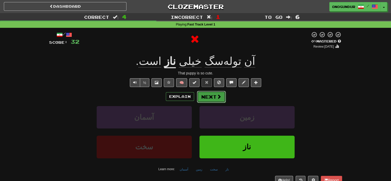
click at [214, 99] on button "Next" at bounding box center [211, 97] width 29 height 12
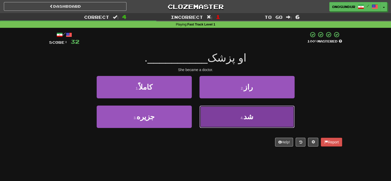
click at [213, 120] on button "4 . شد" at bounding box center [247, 117] width 95 height 22
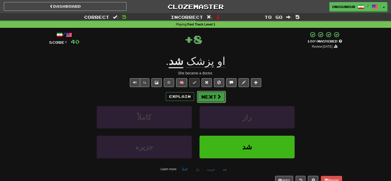
click at [211, 99] on button "Next" at bounding box center [211, 97] width 29 height 12
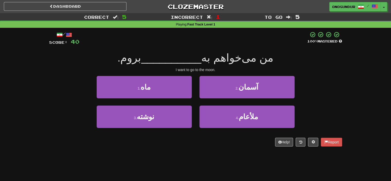
click at [201, 159] on div "Dashboard Clozemaster onogundur / Toggle Dropdown Dashboard Leaderboard Activit…" at bounding box center [195, 90] width 391 height 181
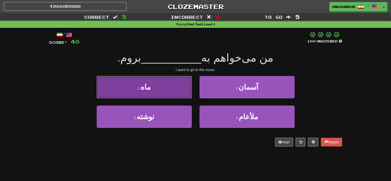
click at [152, 85] on button "1 . ماه" at bounding box center [144, 87] width 95 height 22
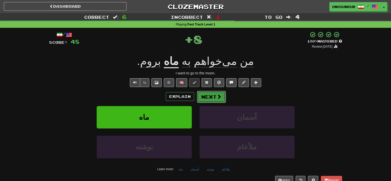
click at [204, 93] on button "Next" at bounding box center [211, 97] width 29 height 12
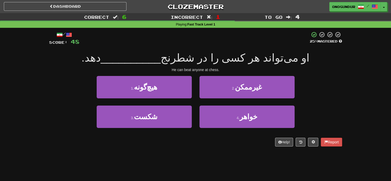
drag, startPoint x: 211, startPoint y: 159, endPoint x: 218, endPoint y: 156, distance: 7.5
click at [214, 158] on div "Dashboard Clozemaster onogundur / Toggle Dropdown Dashboard Leaderboard Activit…" at bounding box center [195, 90] width 391 height 181
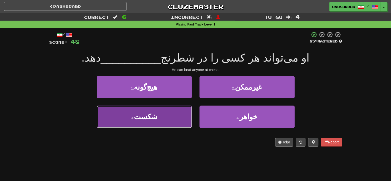
drag, startPoint x: 162, startPoint y: 118, endPoint x: 184, endPoint y: 104, distance: 26.2
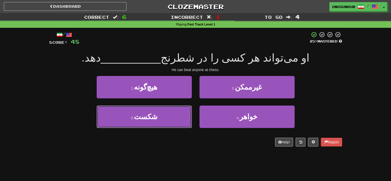
click at [162, 118] on button "3 . شکست" at bounding box center [144, 117] width 95 height 22
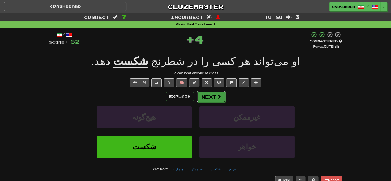
click at [208, 92] on button "Next" at bounding box center [211, 97] width 29 height 12
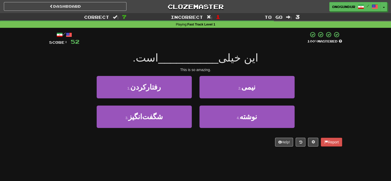
click at [219, 156] on div "Dashboard Clozemaster onogundur / Toggle Dropdown Dashboard Leaderboard Activit…" at bounding box center [195, 90] width 391 height 181
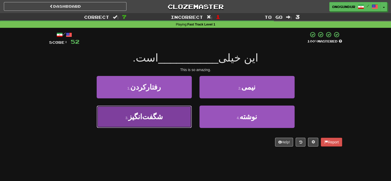
click at [167, 117] on button "3 . [GEOGRAPHIC_DATA]" at bounding box center [144, 117] width 95 height 22
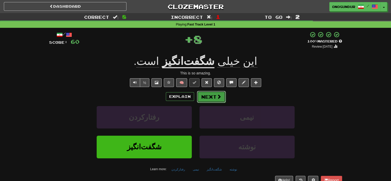
click at [213, 96] on button "Next" at bounding box center [211, 97] width 29 height 12
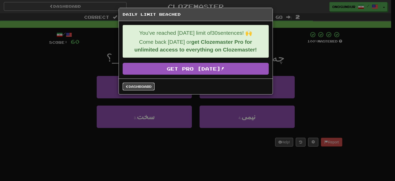
click at [130, 87] on link "Dashboard" at bounding box center [139, 87] width 32 height 8
